Goal: Information Seeking & Learning: Check status

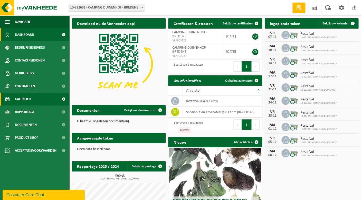
click at [24, 100] on span "Kalender" at bounding box center [23, 99] width 16 height 13
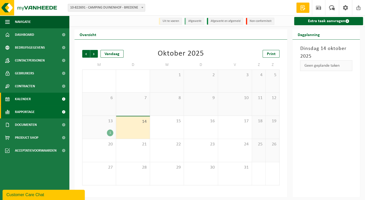
click at [38, 114] on link "Rapportage" at bounding box center [34, 111] width 69 height 13
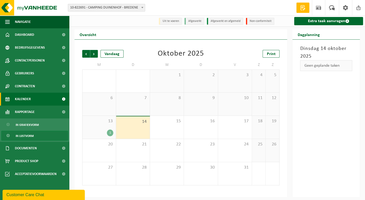
click at [35, 134] on link "In lijstvorm" at bounding box center [34, 136] width 67 height 10
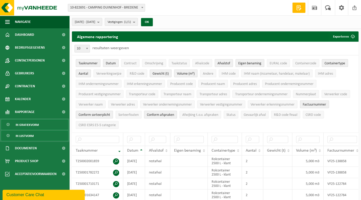
click at [27, 127] on span "In grafiekvorm" at bounding box center [27, 125] width 23 height 10
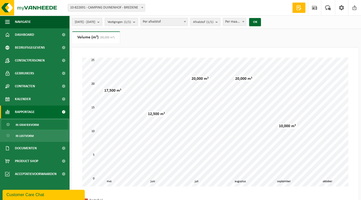
click at [169, 18] on div "2025-05-01 - 2025-10-14 Huidige maand Vorige maand Laatste 6 maanden Huidig jaa…" at bounding box center [167, 21] width 197 height 11
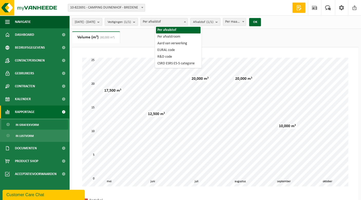
click at [166, 22] on span "Per afvalstof" at bounding box center [164, 21] width 47 height 7
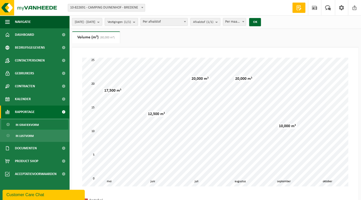
click at [126, 24] on span "Vestigingen (1/1)" at bounding box center [119, 22] width 23 height 8
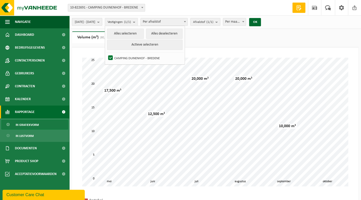
click at [95, 21] on span "2025-05-01 - 2025-10-14" at bounding box center [85, 22] width 21 height 8
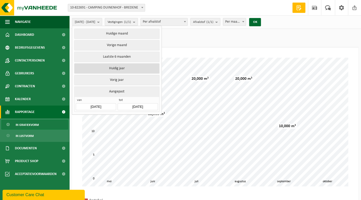
click at [122, 70] on button "Huidig jaar" at bounding box center [116, 68] width 85 height 10
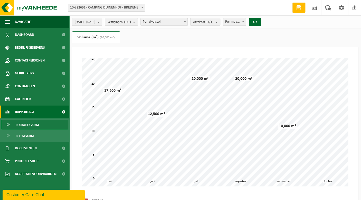
click at [95, 24] on span "2025-01-01 - 2025-10-14" at bounding box center [85, 22] width 21 height 8
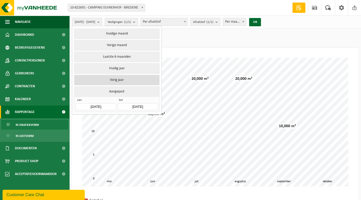
click at [112, 81] on button "Vorig jaar" at bounding box center [116, 80] width 85 height 10
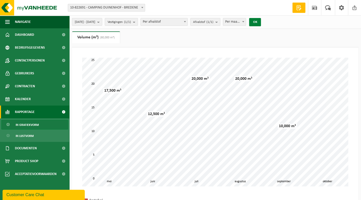
click at [261, 21] on button "OK" at bounding box center [255, 22] width 12 height 8
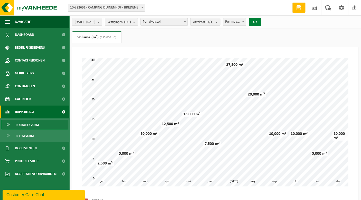
click at [261, 21] on button "OK" at bounding box center [255, 22] width 12 height 8
click at [214, 21] on span "Afvalstof (1/1)" at bounding box center [203, 22] width 20 height 8
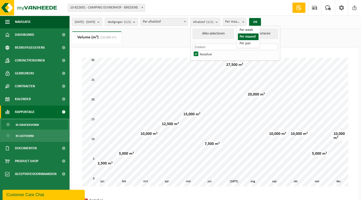
click at [246, 20] on span "Per maand" at bounding box center [234, 21] width 23 height 7
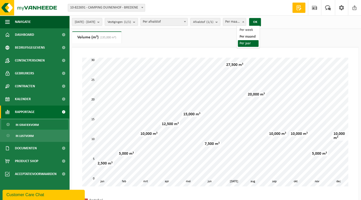
select select "3"
click at [261, 22] on button "OK" at bounding box center [255, 22] width 12 height 8
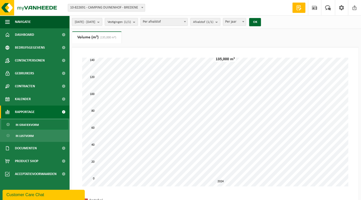
click at [95, 19] on span "2024-01-01 - 2024-12-31" at bounding box center [85, 22] width 21 height 8
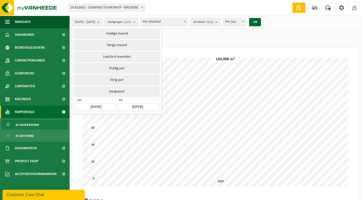
click at [99, 107] on input "2024-01-01" at bounding box center [96, 106] width 40 height 7
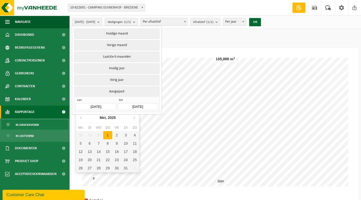
click at [95, 105] on input "2024-01-01" at bounding box center [96, 106] width 40 height 7
click at [82, 117] on icon at bounding box center [81, 117] width 8 height 8
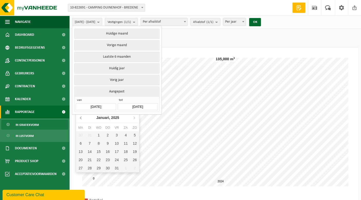
click at [82, 117] on icon at bounding box center [81, 117] width 8 height 8
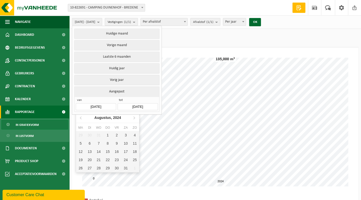
click at [274, 47] on ul "Gewicht (t) Volume (m³) (135,000 m³)" at bounding box center [215, 39] width 287 height 16
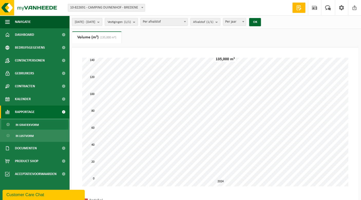
click at [95, 25] on span "2024-01-01 - 2024-12-31" at bounding box center [85, 22] width 21 height 8
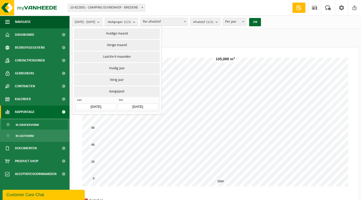
click at [197, 45] on ul "Gewicht (t) Volume (m³) (135,000 m³)" at bounding box center [215, 39] width 287 height 16
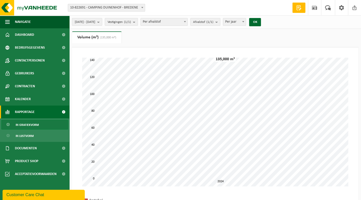
click at [177, 19] on span "Per afvalstof" at bounding box center [164, 21] width 47 height 7
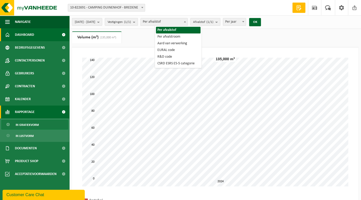
click at [25, 36] on span "Dashboard" at bounding box center [24, 34] width 19 height 13
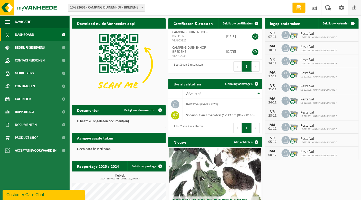
click at [359, 10] on link "Afmelden" at bounding box center [354, 7] width 13 height 15
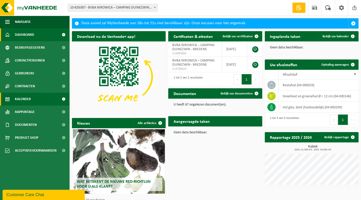
click at [26, 100] on span "Kalender" at bounding box center [23, 99] width 16 height 13
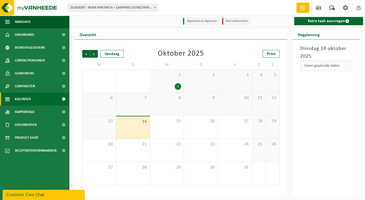
click at [171, 85] on div "1" at bounding box center [167, 86] width 29 height 7
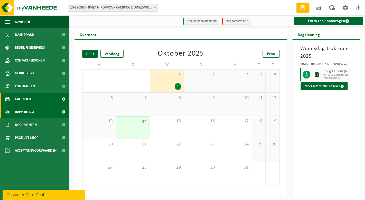
click at [33, 113] on span "Rapportage" at bounding box center [25, 111] width 20 height 13
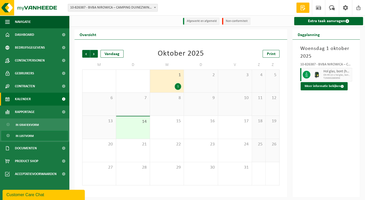
click at [27, 134] on span "In lijstvorm" at bounding box center [25, 136] width 18 height 10
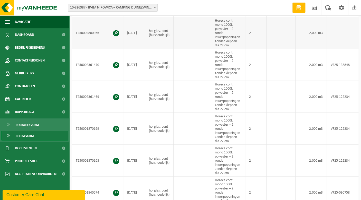
scroll to position [138, 0]
click at [94, 31] on td "T250002880956" at bounding box center [97, 33] width 51 height 32
click at [113, 32] on td "T250002880956" at bounding box center [97, 33] width 51 height 32
click at [116, 32] on span at bounding box center [116, 34] width 6 height 6
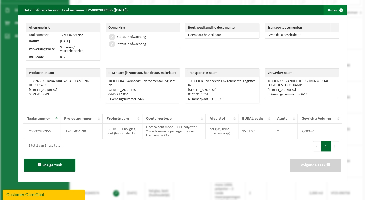
click at [337, 14] on span "button" at bounding box center [341, 10] width 10 height 10
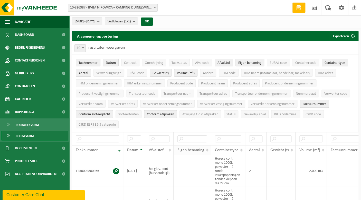
scroll to position [0, 0]
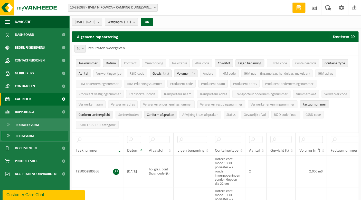
click at [35, 98] on link "Kalender" at bounding box center [34, 99] width 69 height 13
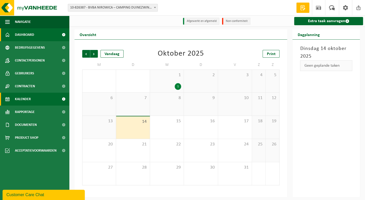
click at [41, 35] on link "Dashboard" at bounding box center [34, 34] width 69 height 13
